Goal: Information Seeking & Learning: Check status

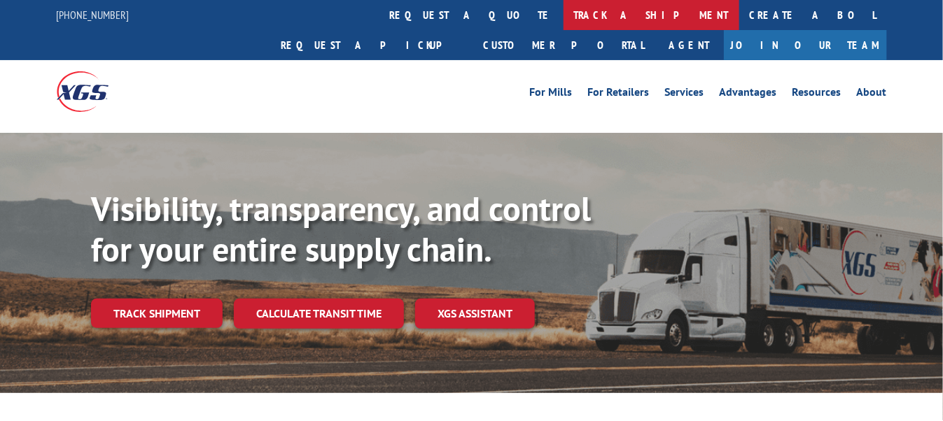
click at [563, 17] on link "track a shipment" at bounding box center [651, 15] width 176 height 30
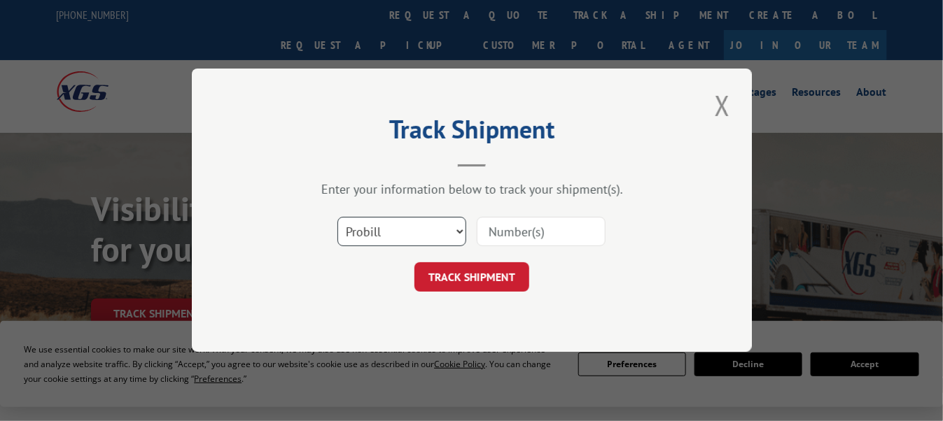
click at [409, 233] on select "Select category... Probill BOL PO" at bounding box center [401, 232] width 129 height 29
select select "bol"
click at [337, 218] on select "Select category... Probill BOL PO" at bounding box center [401, 232] width 129 height 29
click at [526, 231] on input at bounding box center [541, 232] width 129 height 29
paste input "863023"
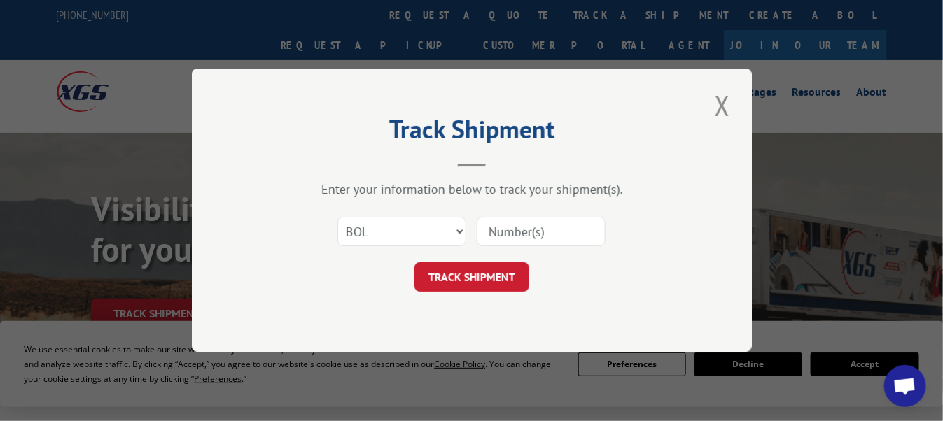
type input "863023"
click button "TRACK SHIPMENT" at bounding box center [471, 277] width 115 height 29
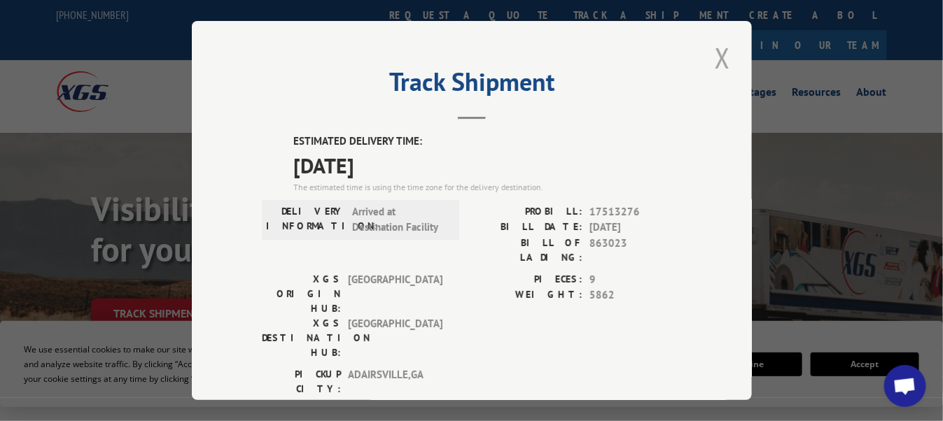
click at [720, 50] on button "Close modal" at bounding box center [722, 57] width 24 height 38
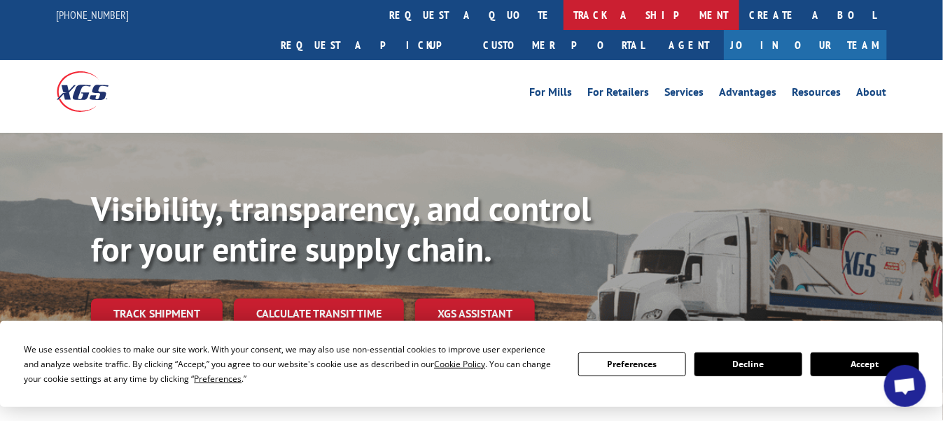
click at [563, 17] on link "track a shipment" at bounding box center [651, 15] width 176 height 30
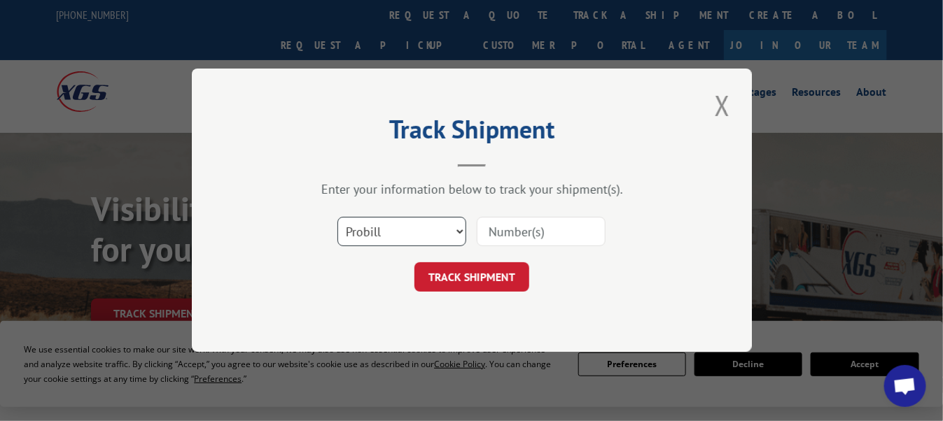
click at [384, 231] on select "Select category... Probill BOL PO" at bounding box center [401, 232] width 129 height 29
select select "bol"
click at [337, 218] on select "Select category... Probill BOL PO" at bounding box center [401, 232] width 129 height 29
click at [519, 227] on input at bounding box center [541, 232] width 129 height 29
paste input "853357"
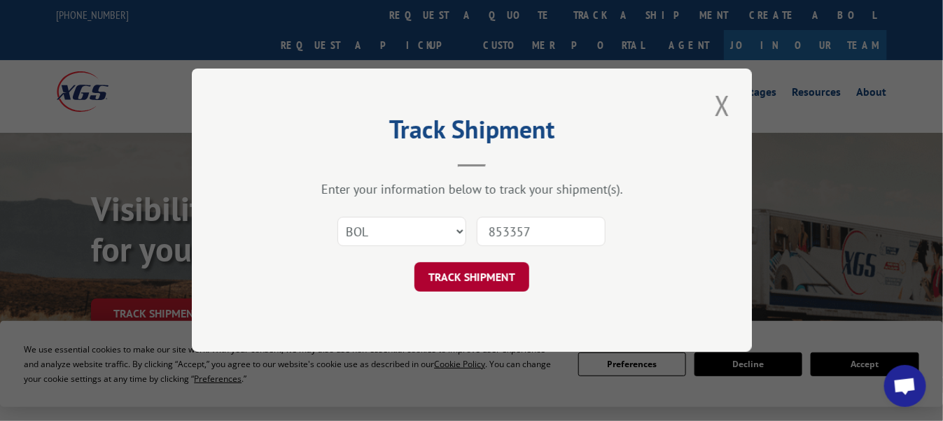
type input "853357"
click at [479, 278] on button "TRACK SHIPMENT" at bounding box center [471, 277] width 115 height 29
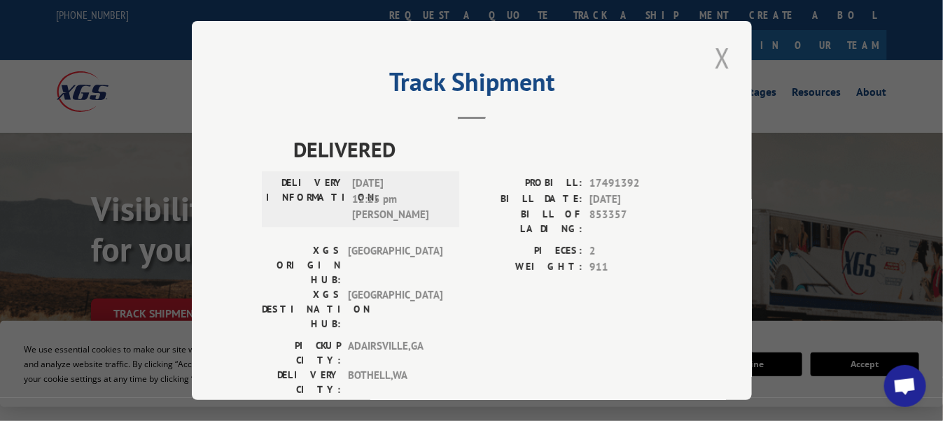
click at [717, 50] on button "Close modal" at bounding box center [722, 57] width 24 height 38
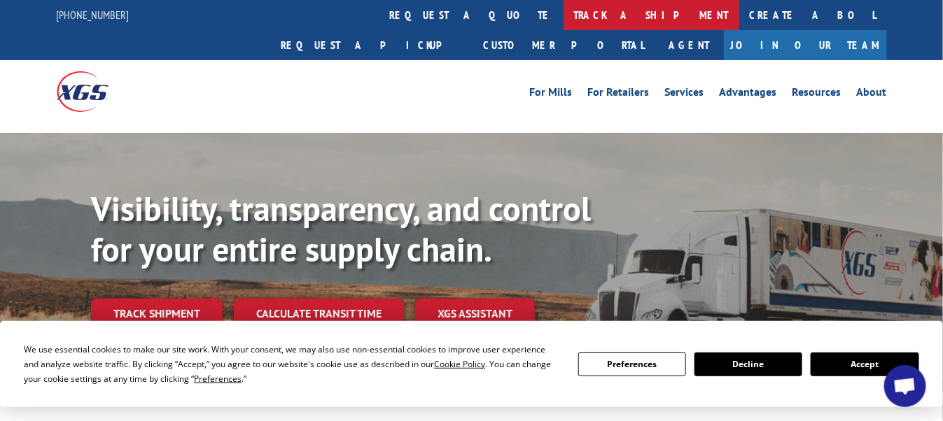
click at [563, 14] on link "track a shipment" at bounding box center [651, 15] width 176 height 30
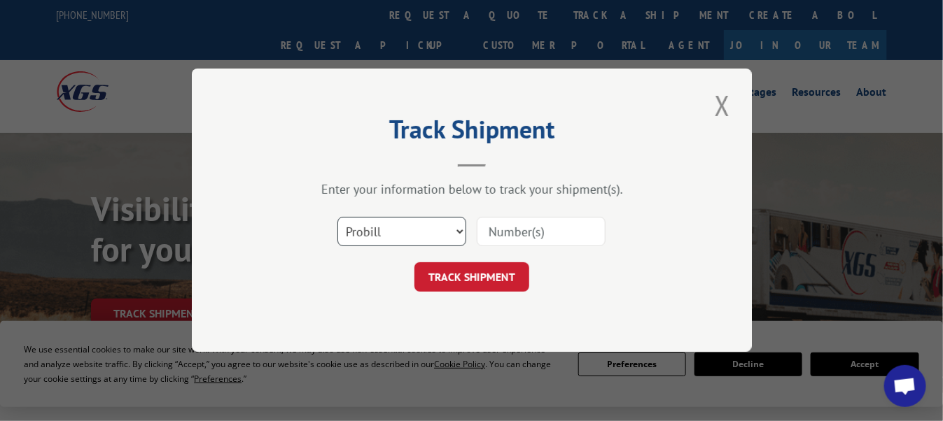
drag, startPoint x: 398, startPoint y: 235, endPoint x: 388, endPoint y: 244, distance: 12.9
click at [398, 235] on select "Select category... Probill BOL PO" at bounding box center [401, 232] width 129 height 29
select select "bol"
click at [337, 218] on select "Select category... Probill BOL PO" at bounding box center [401, 232] width 129 height 29
click at [517, 235] on input at bounding box center [541, 232] width 129 height 29
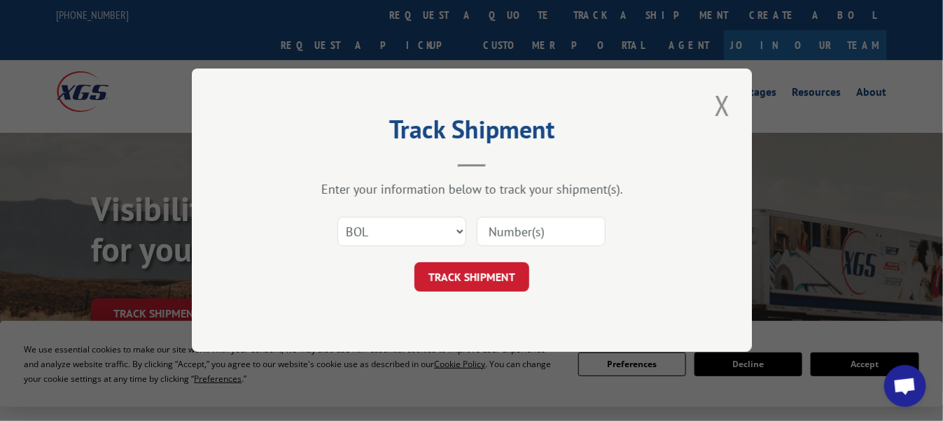
paste input "853357"
type input "853357"
click at [481, 281] on button "TRACK SHIPMENT" at bounding box center [471, 277] width 115 height 29
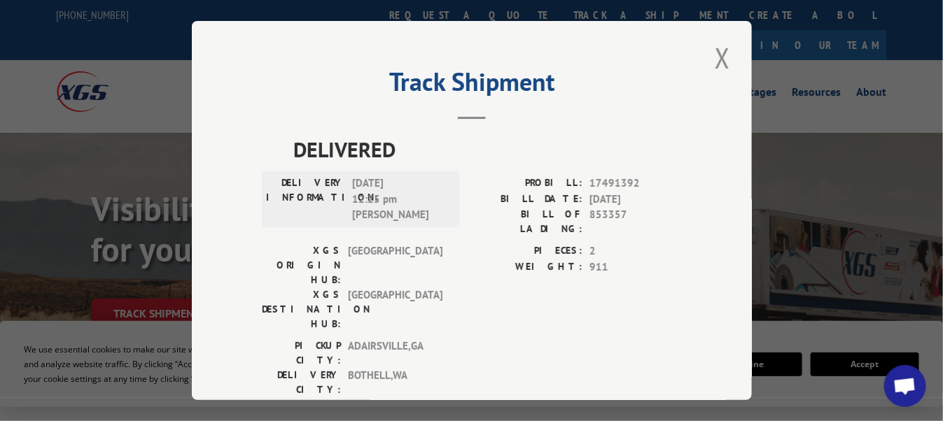
click at [718, 52] on button "Close modal" at bounding box center [722, 57] width 24 height 38
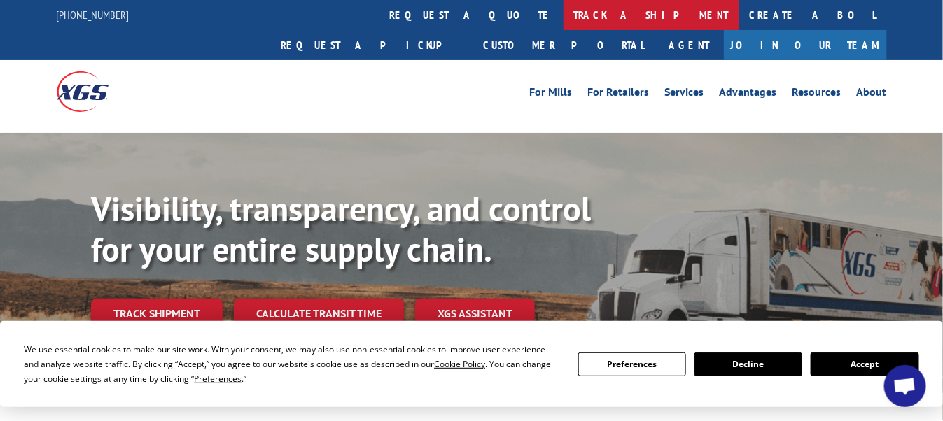
click at [563, 13] on link "track a shipment" at bounding box center [651, 15] width 176 height 30
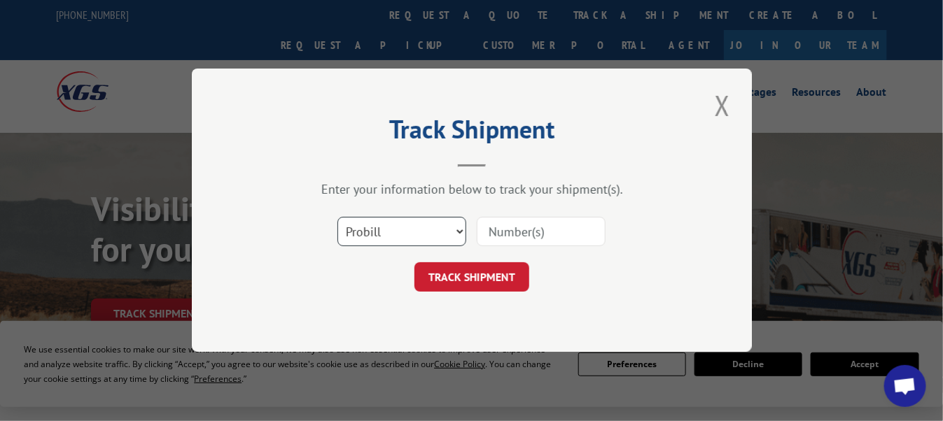
drag, startPoint x: 400, startPoint y: 237, endPoint x: 396, endPoint y: 244, distance: 7.6
click at [400, 237] on select "Select category... Probill BOL PO" at bounding box center [401, 232] width 129 height 29
select select "bol"
click at [337, 218] on select "Select category... Probill BOL PO" at bounding box center [401, 232] width 129 height 29
click at [519, 223] on input at bounding box center [541, 232] width 129 height 29
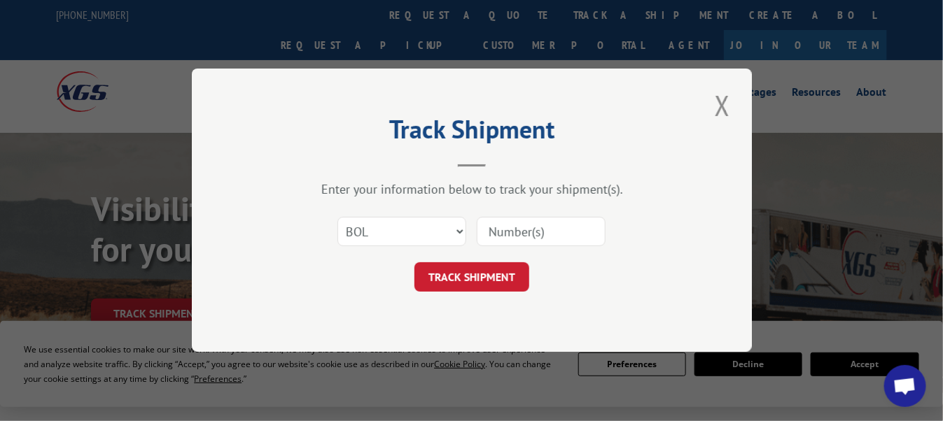
paste input "850673"
type input "850673"
click at [485, 280] on button "TRACK SHIPMENT" at bounding box center [471, 277] width 115 height 29
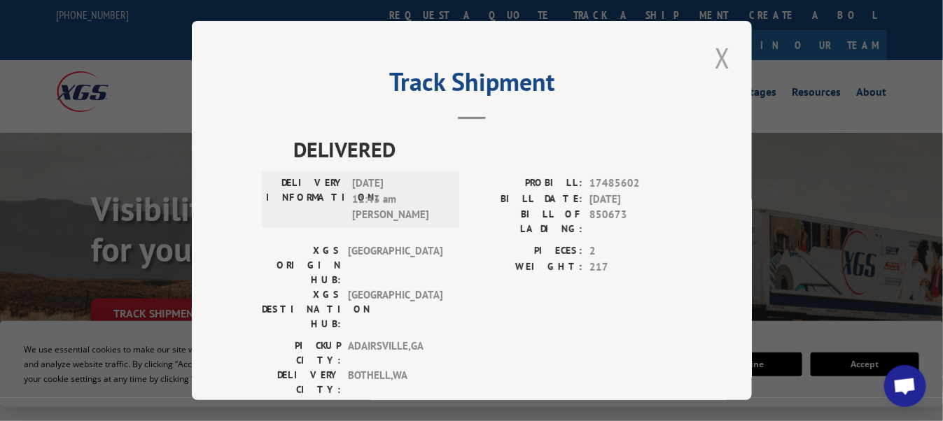
click at [715, 51] on button "Close modal" at bounding box center [722, 57] width 24 height 38
